Goal: Task Accomplishment & Management: Complete application form

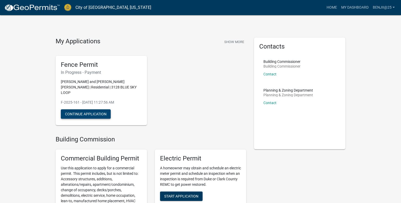
click at [92, 109] on button "Continue Application" at bounding box center [86, 113] width 50 height 9
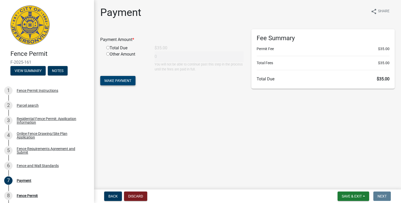
click at [128, 80] on span "Make Payment" at bounding box center [117, 81] width 27 height 4
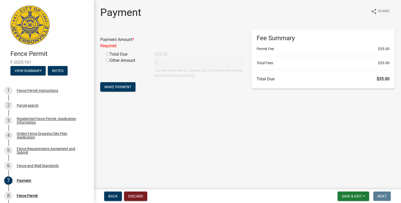
click at [108, 54] on input "radio" at bounding box center [107, 53] width 3 height 3
radio input "true"
type input "35"
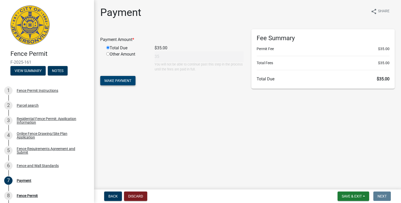
click at [125, 80] on span "Make Payment" at bounding box center [117, 81] width 27 height 4
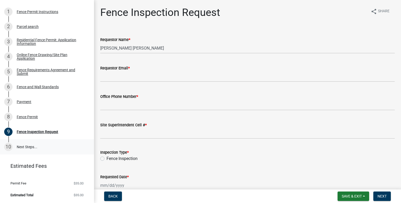
click at [11, 147] on div "10" at bounding box center [8, 147] width 8 height 8
